Goal: Task Accomplishment & Management: Complete application form

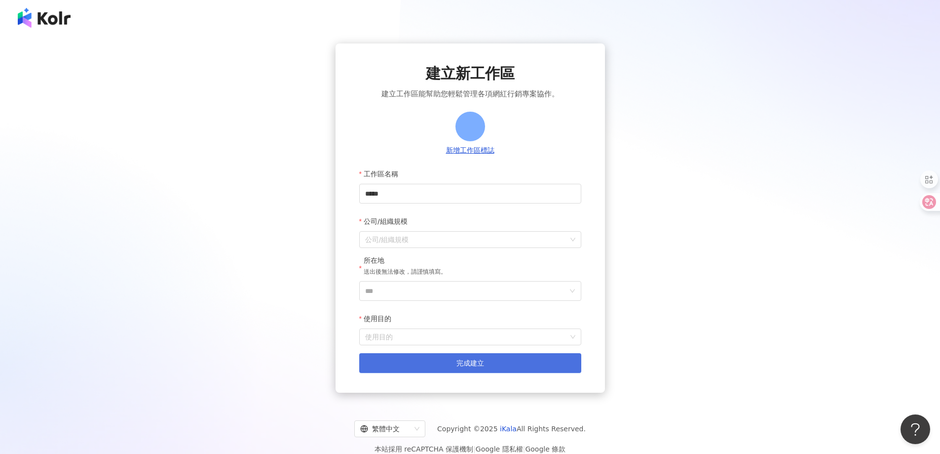
click at [494, 365] on button "完成建立" at bounding box center [470, 363] width 222 height 20
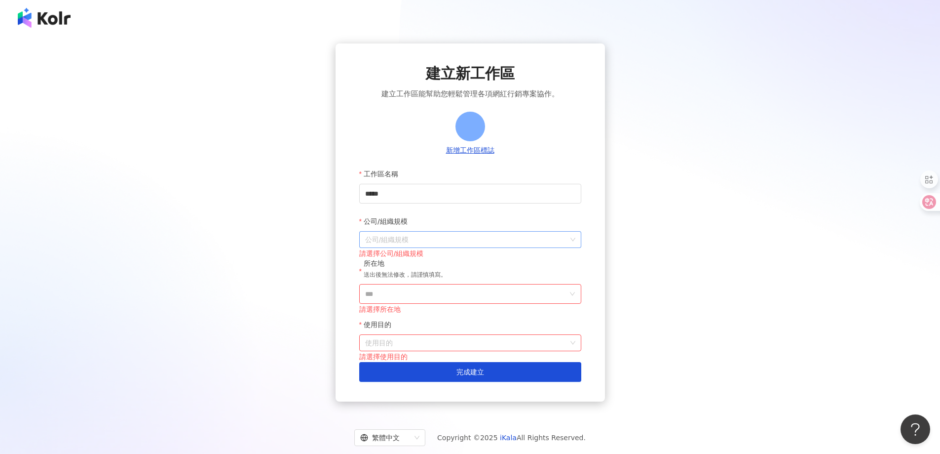
click at [498, 233] on input "公司/組織規模" at bounding box center [470, 239] width 210 height 16
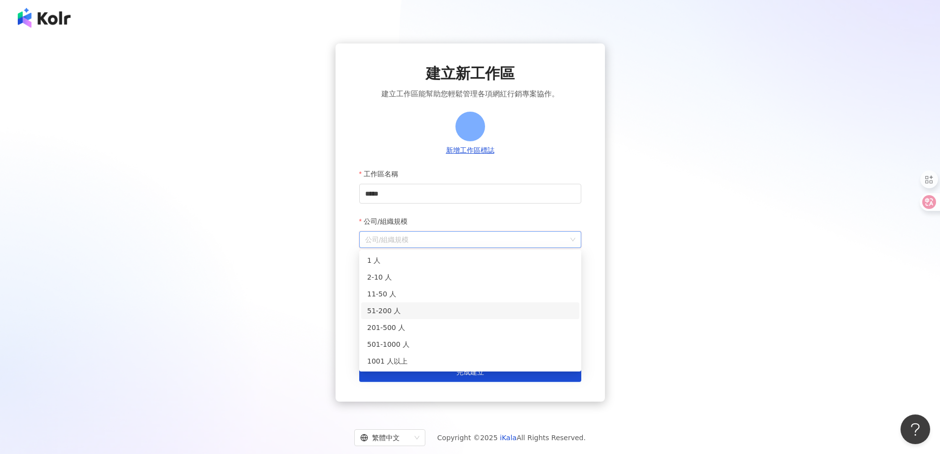
click at [429, 307] on div "51-200 人" at bounding box center [470, 310] width 206 height 11
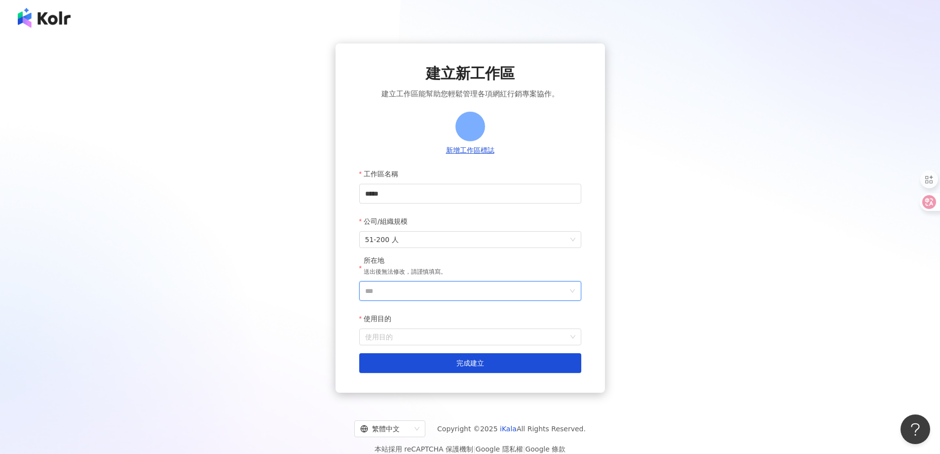
click at [422, 290] on input "***" at bounding box center [466, 290] width 202 height 19
click at [510, 136] on input "search" at bounding box center [527, 131] width 95 height 16
type input "*"
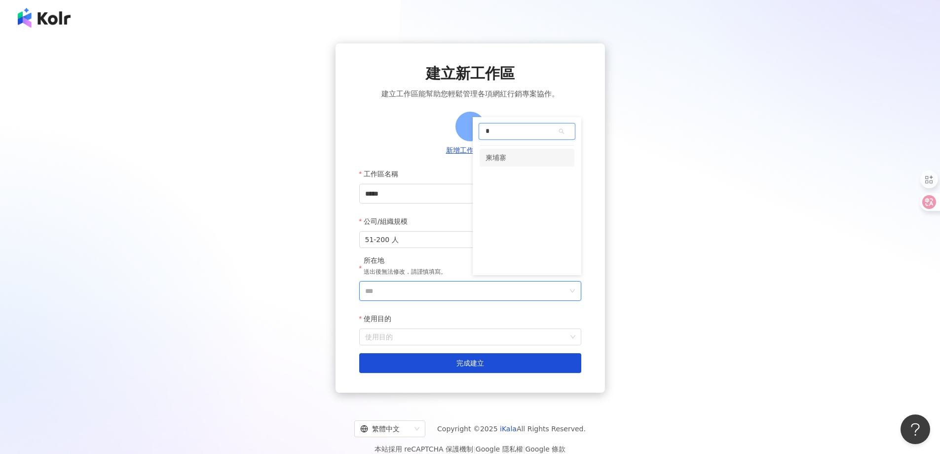
click at [527, 152] on div "柬埔寨" at bounding box center [527, 158] width 95 height 18
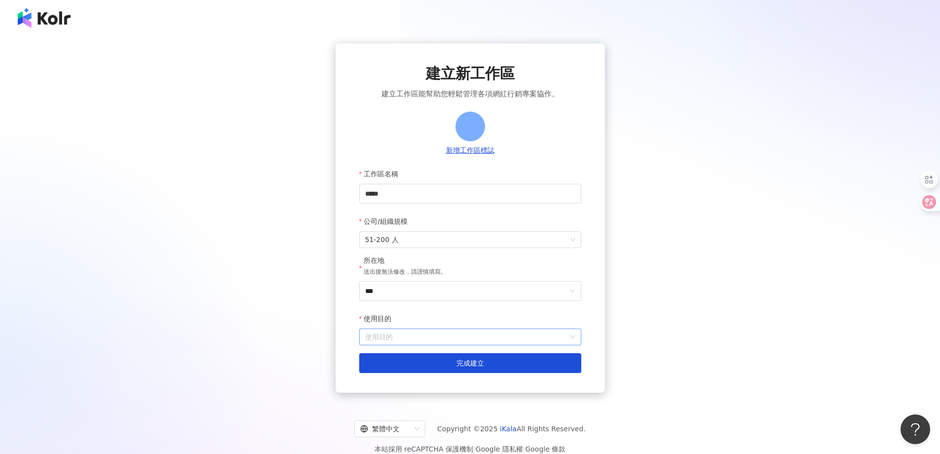
click at [423, 336] on input "使用目的" at bounding box center [470, 337] width 210 height 16
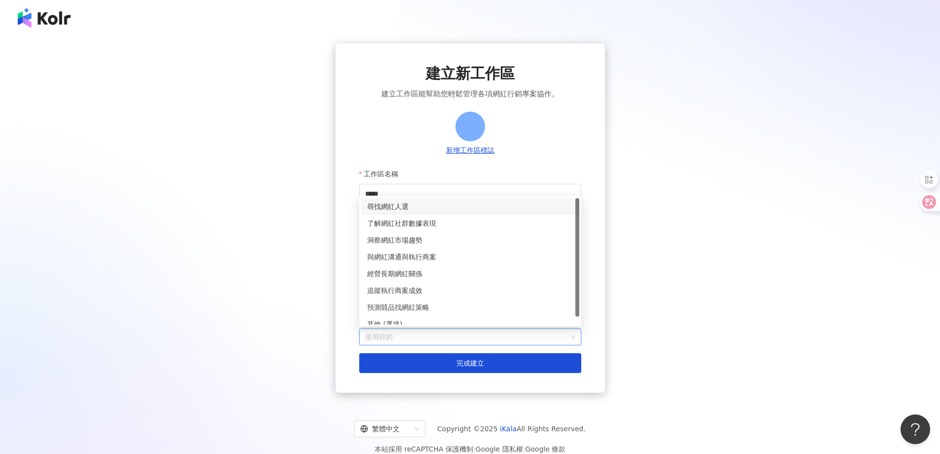
click at [440, 206] on div "尋找網紅人選" at bounding box center [470, 206] width 206 height 11
